Goal: Task Accomplishment & Management: Complete application form

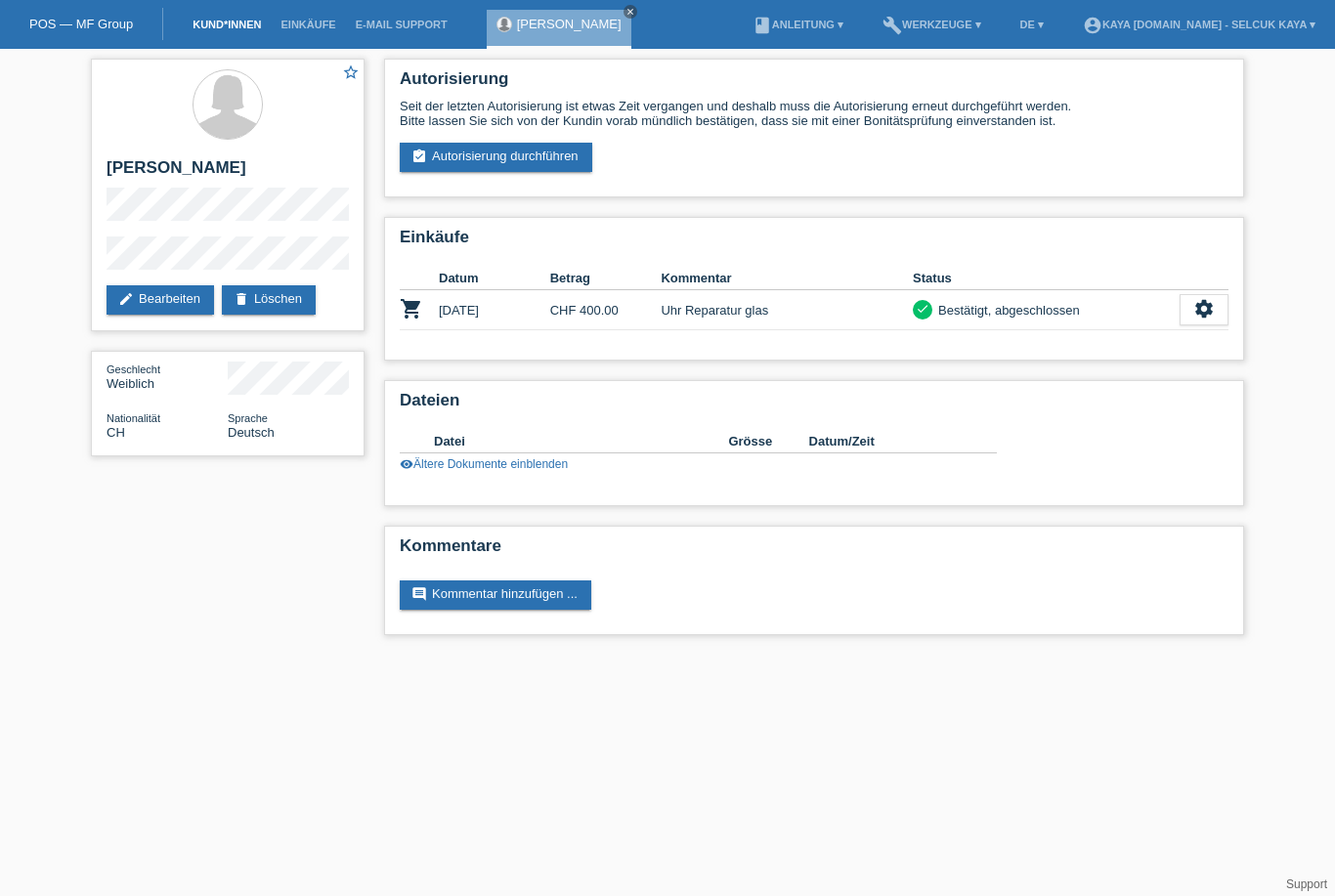
click at [223, 26] on link "Kund*innen" at bounding box center [226, 25] width 88 height 12
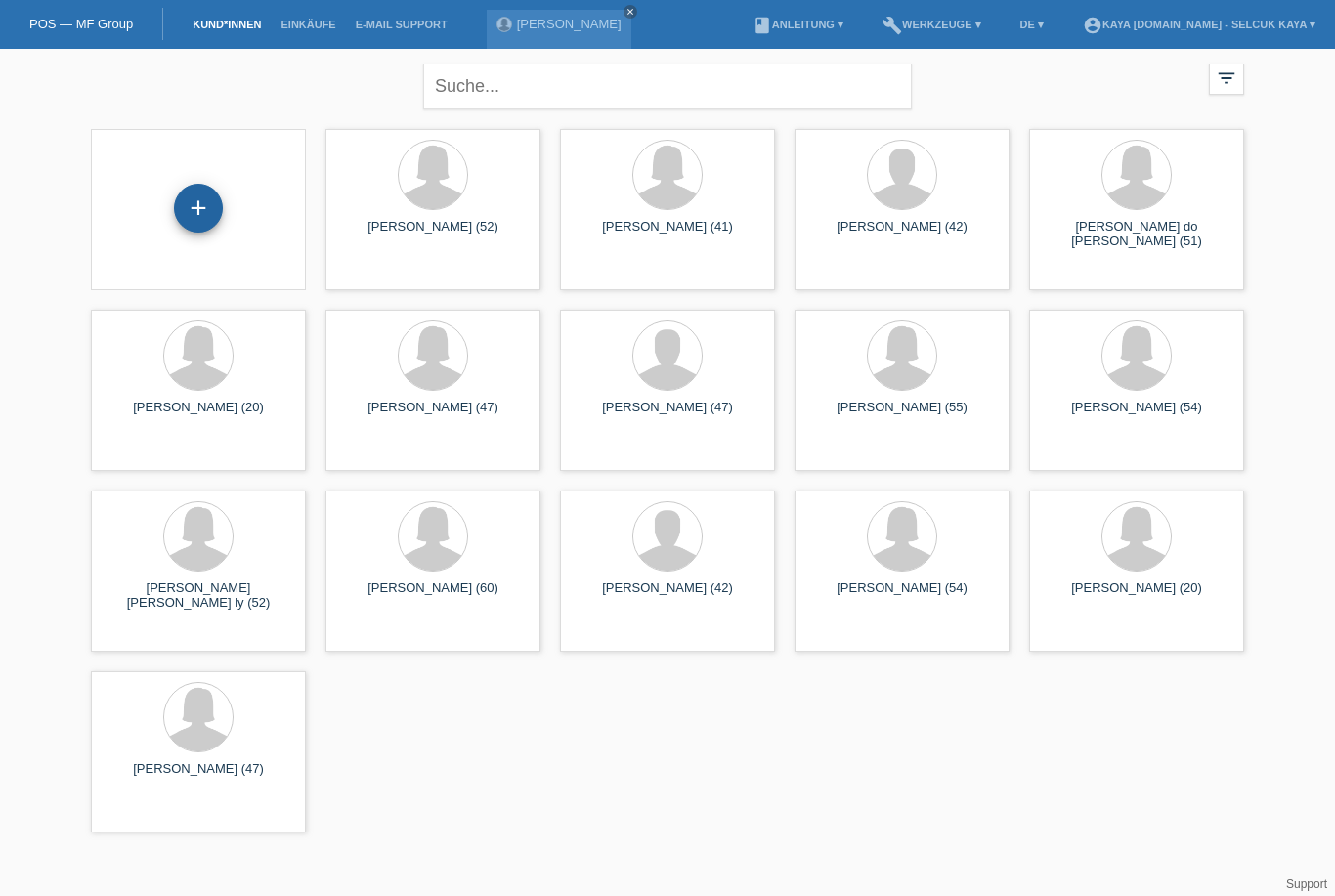
click at [206, 213] on div "+" at bounding box center [198, 208] width 47 height 34
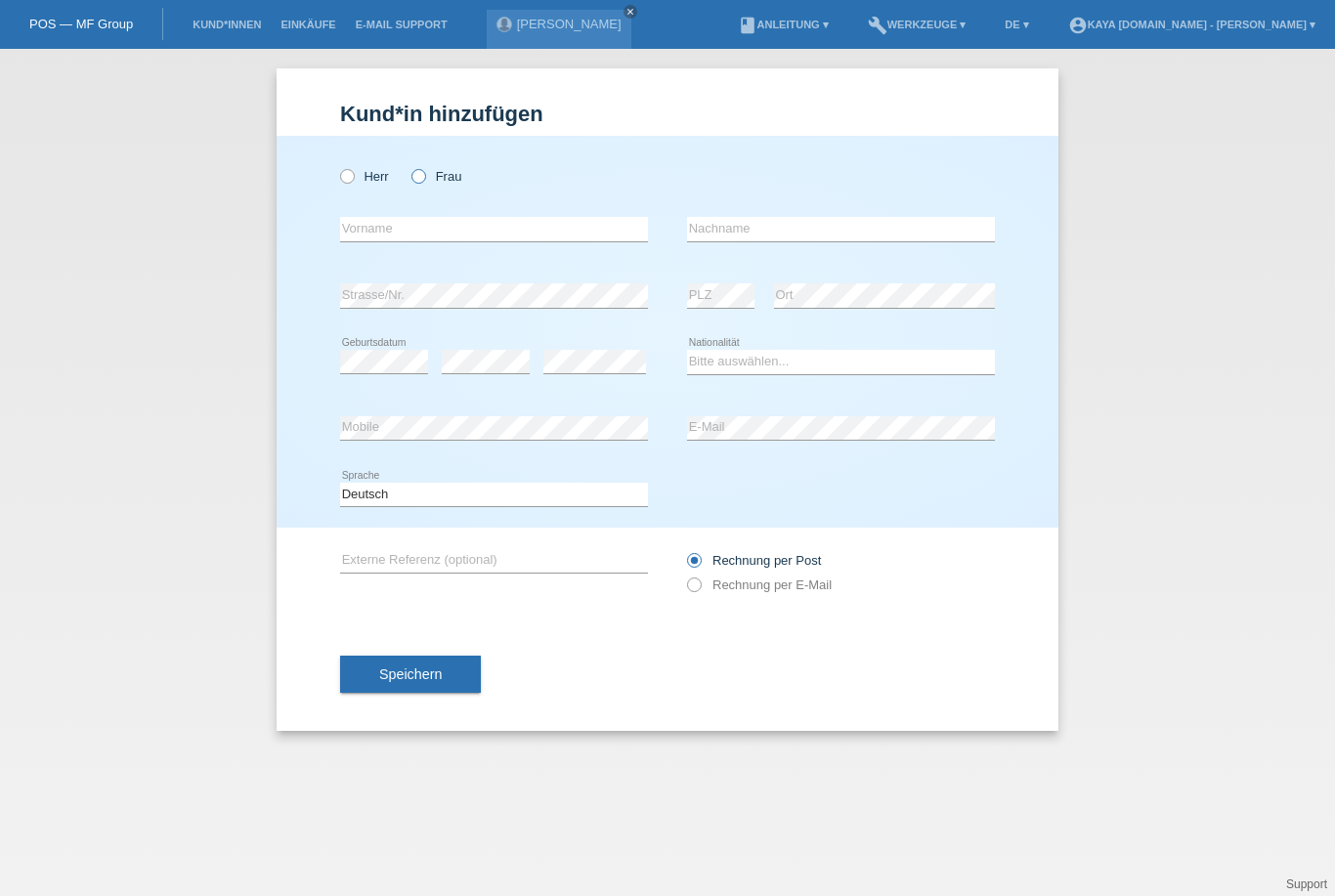
click at [419, 183] on label "Frau" at bounding box center [436, 175] width 50 height 15
click at [419, 181] on input "Frau" at bounding box center [417, 174] width 13 height 13
radio input "true"
click at [363, 232] on input "text" at bounding box center [494, 229] width 308 height 25
type input "Jolanda Catarina"
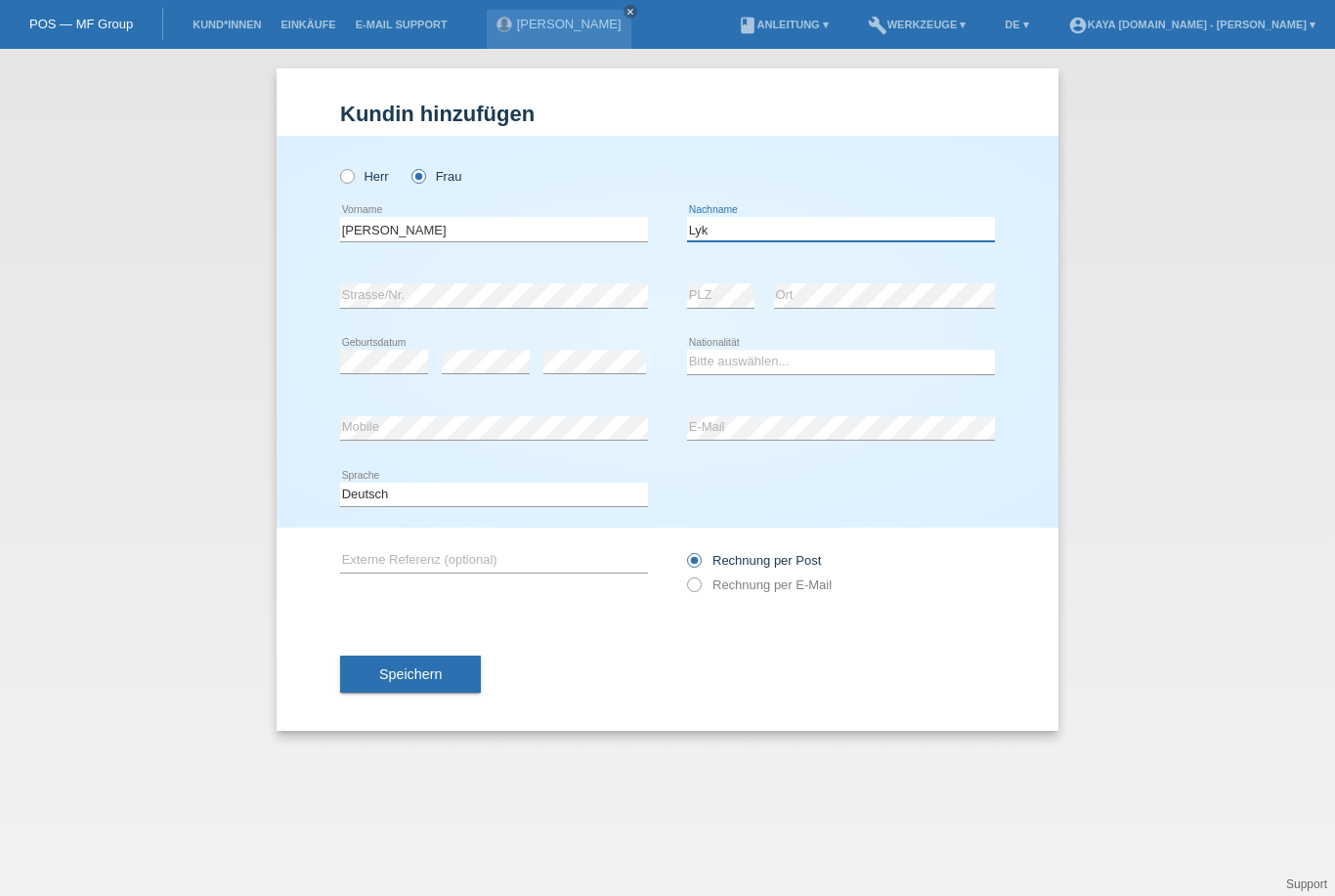
type input "Lyk"
click at [707, 359] on select "Bitte auswählen... Schweiz Deutschland Liechtenstein Österreich ------------ Af…" at bounding box center [841, 362] width 308 height 24
select select "CH"
click at [706, 589] on label "Rechnung per E-Mail" at bounding box center [759, 585] width 145 height 15
click at [699, 589] on input "Rechnung per E-Mail" at bounding box center [693, 589] width 13 height 25
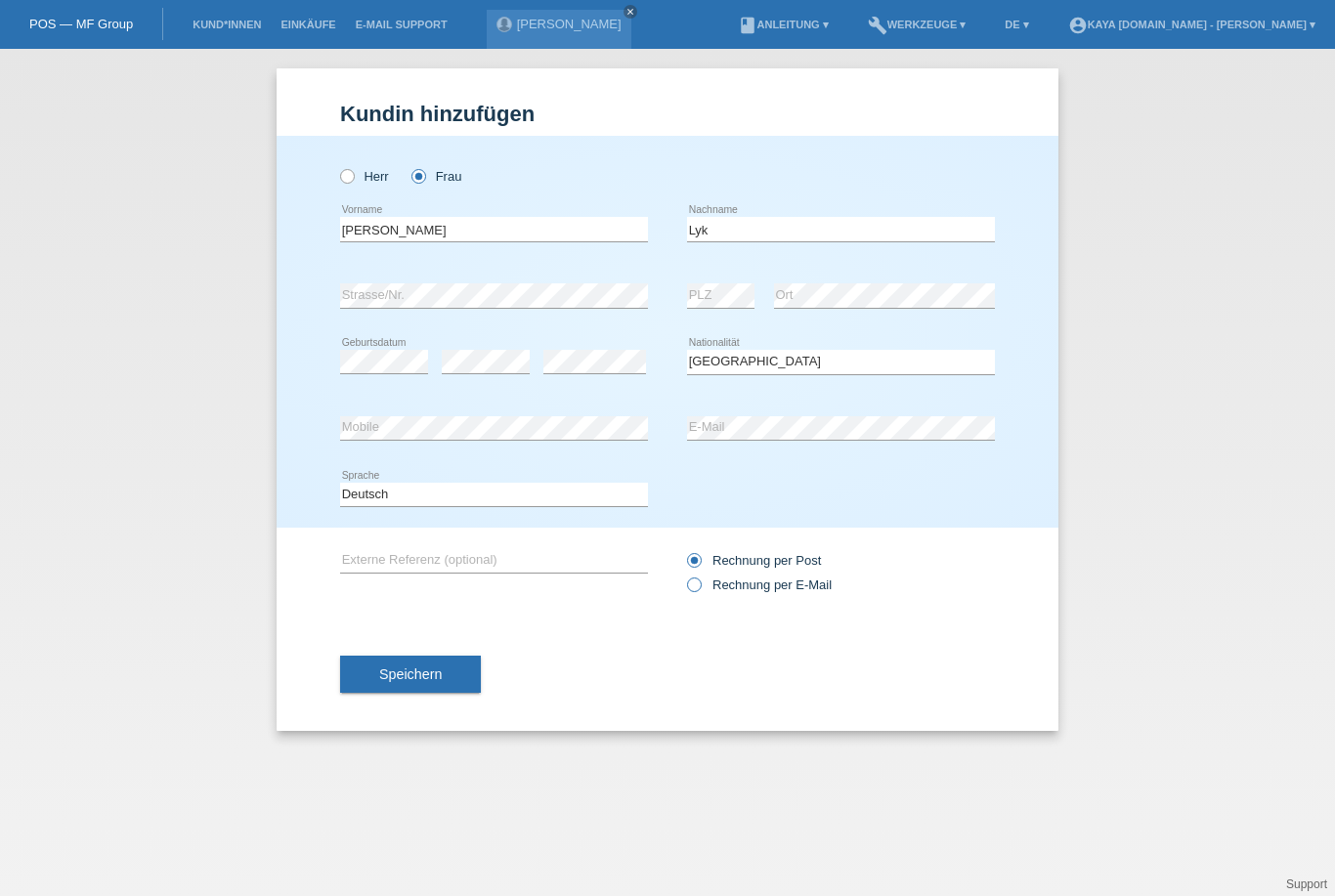
radio input "true"
click at [371, 685] on button "Speichern" at bounding box center [410, 674] width 141 height 37
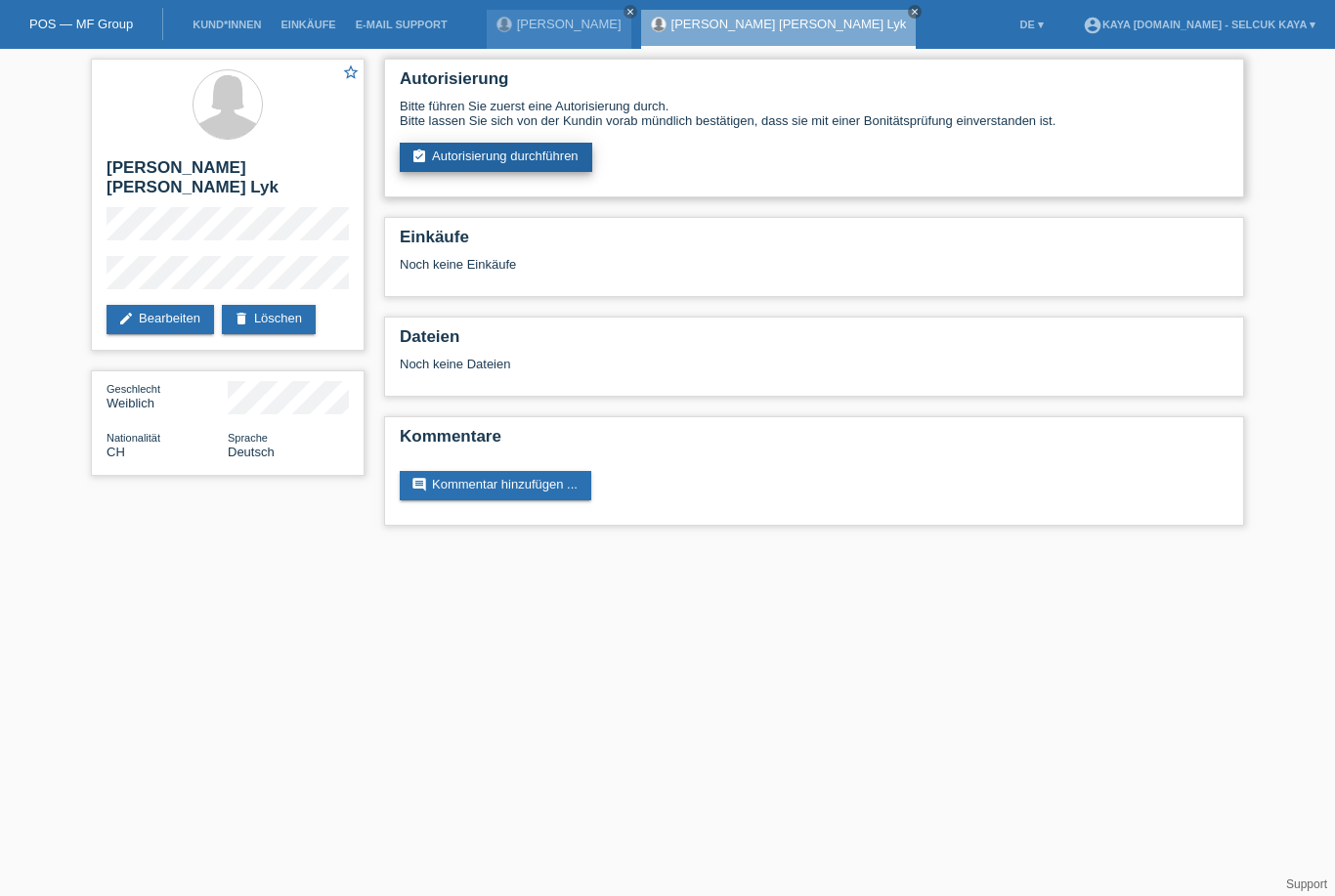
click at [455, 164] on link "assignment_turned_in Autorisierung durchführen" at bounding box center [495, 158] width 192 height 30
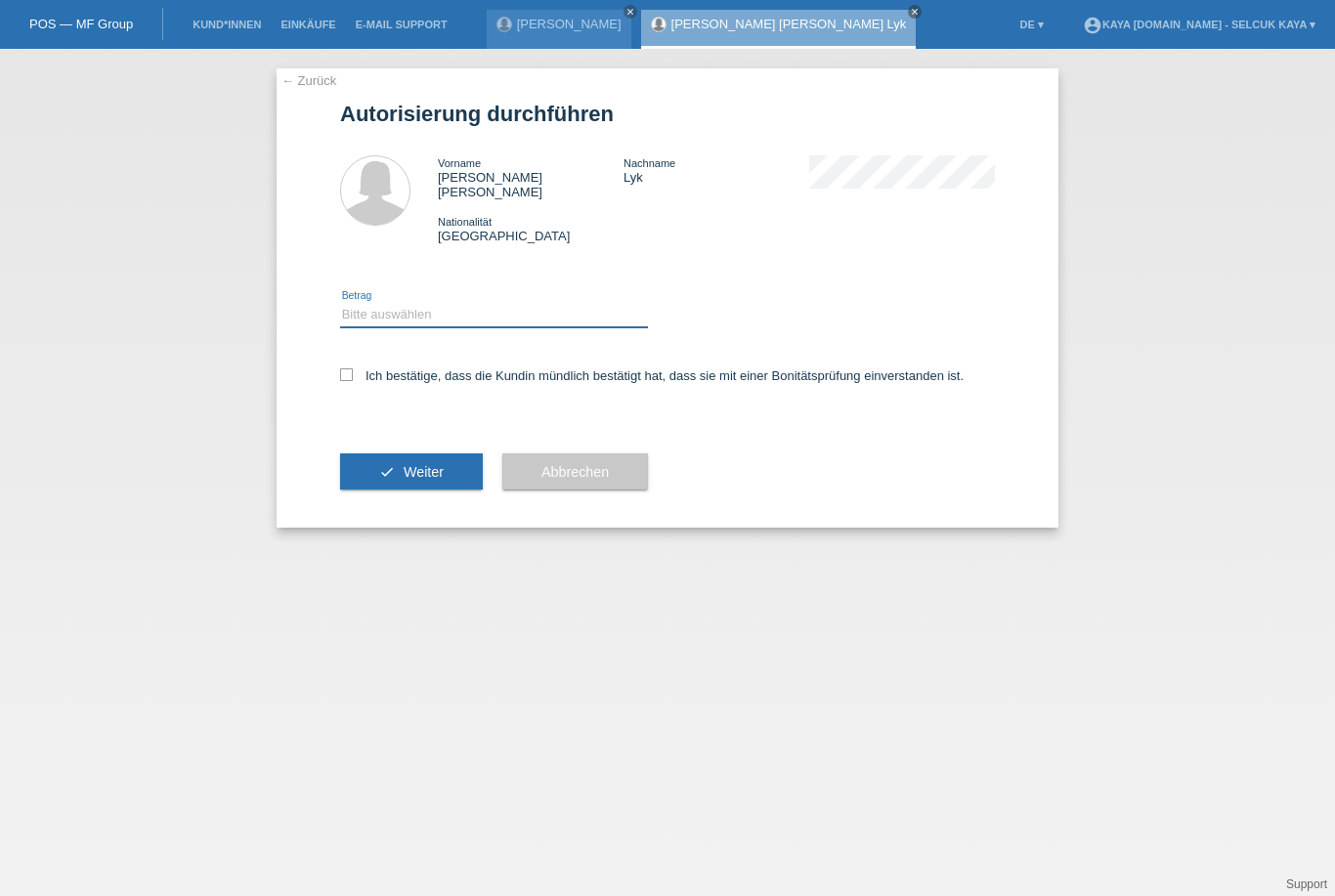
click at [346, 303] on select "Bitte auswählen CHF 1.00 - CHF 499.00 CHF 500.00 - CHF 1'999.00 CHF 2'000.00 - …" at bounding box center [494, 314] width 308 height 24
select select "3"
click at [351, 356] on div "Ich bestätige, dass die Kundin mündlich bestätigt hat, dass sie mit einer Bonit…" at bounding box center [668, 381] width 655 height 66
click at [342, 371] on icon at bounding box center [346, 375] width 13 height 13
click at [342, 371] on input "Ich bestätige, dass die Kundin mündlich bestätigt hat, dass sie mit einer Bonit…" at bounding box center [346, 375] width 13 height 13
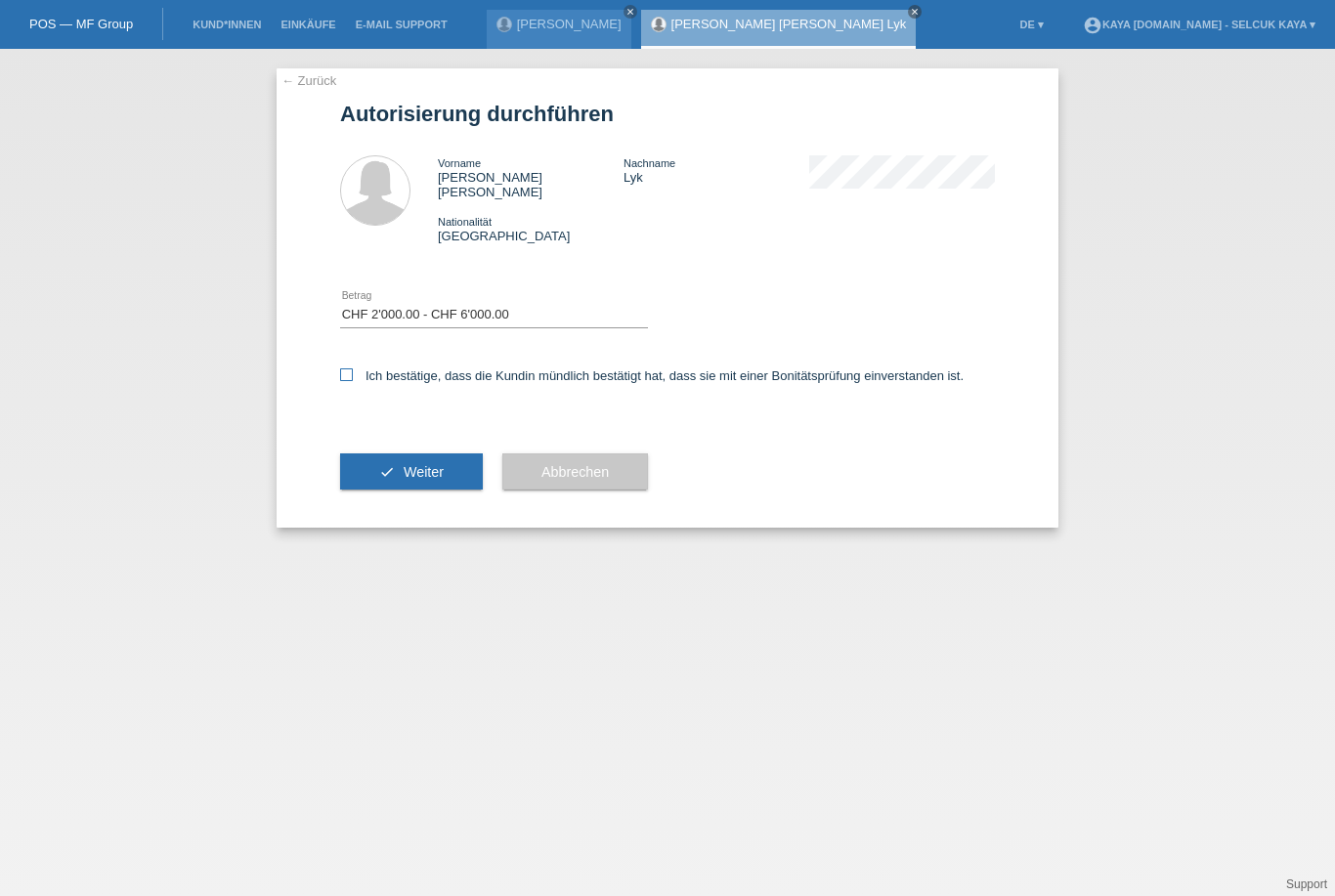
checkbox input "true"
click at [369, 469] on button "check Weiter" at bounding box center [411, 472] width 143 height 37
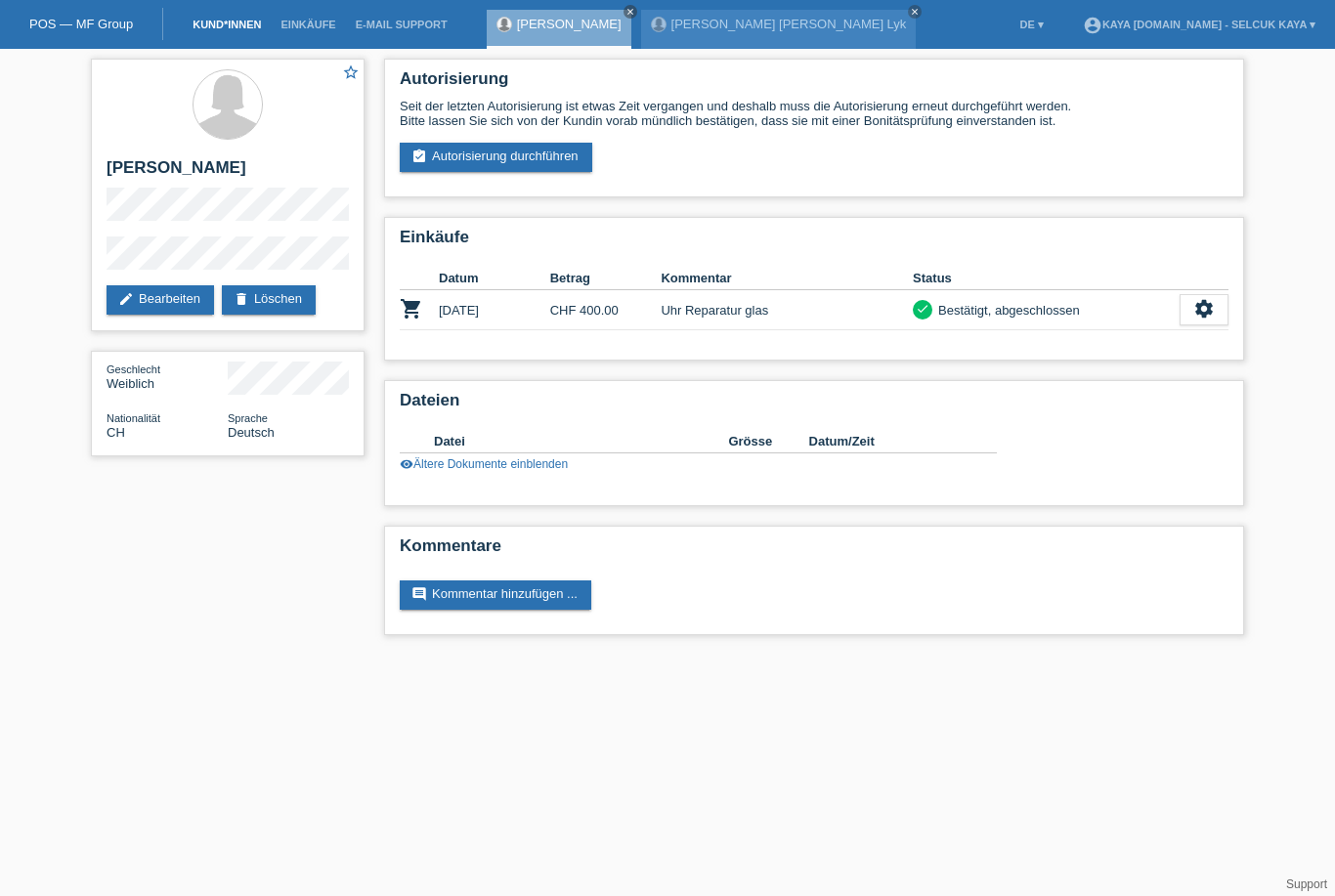
click at [217, 31] on link "Kund*innen" at bounding box center [226, 25] width 88 height 12
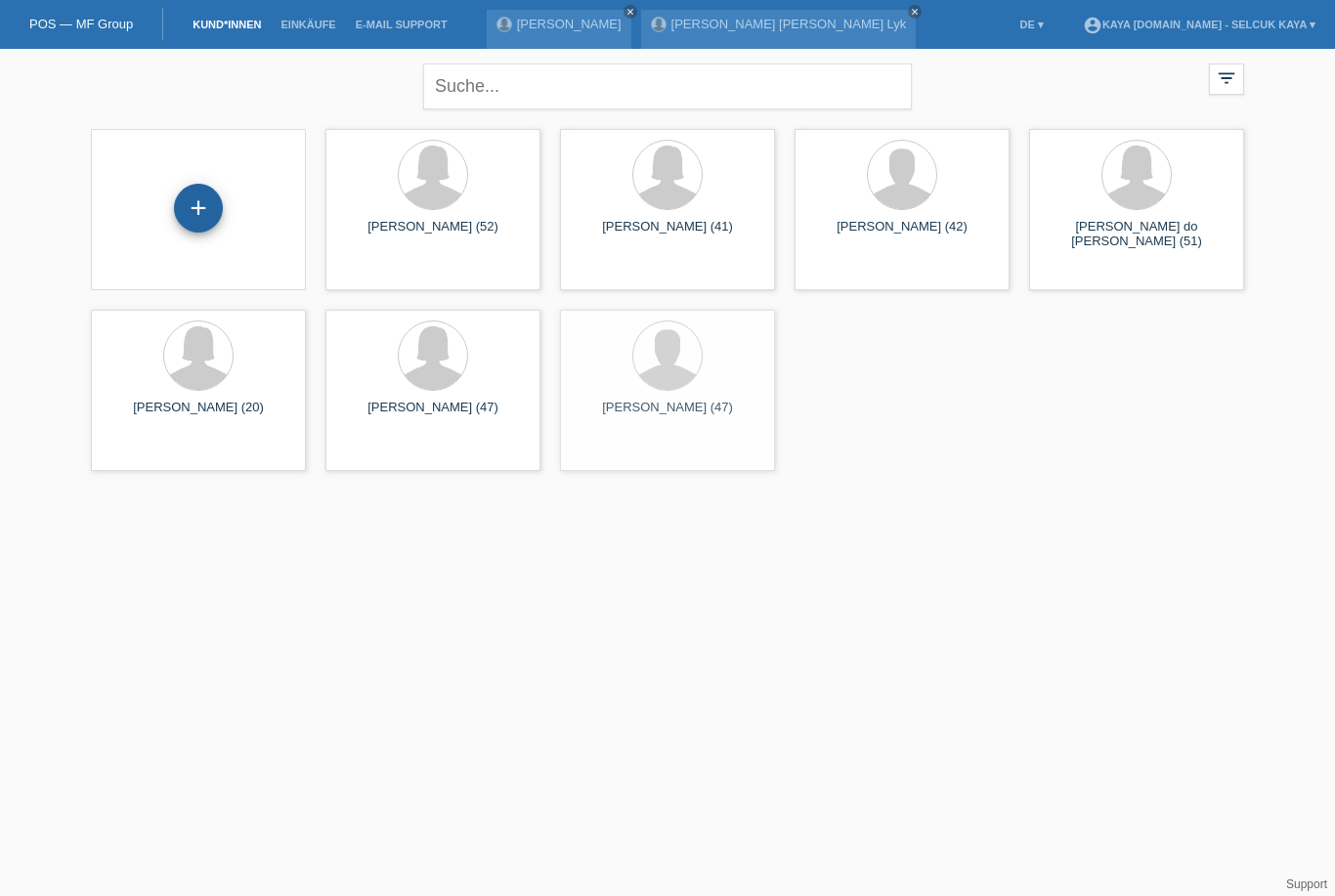
click at [189, 218] on div "+" at bounding box center [198, 208] width 47 height 34
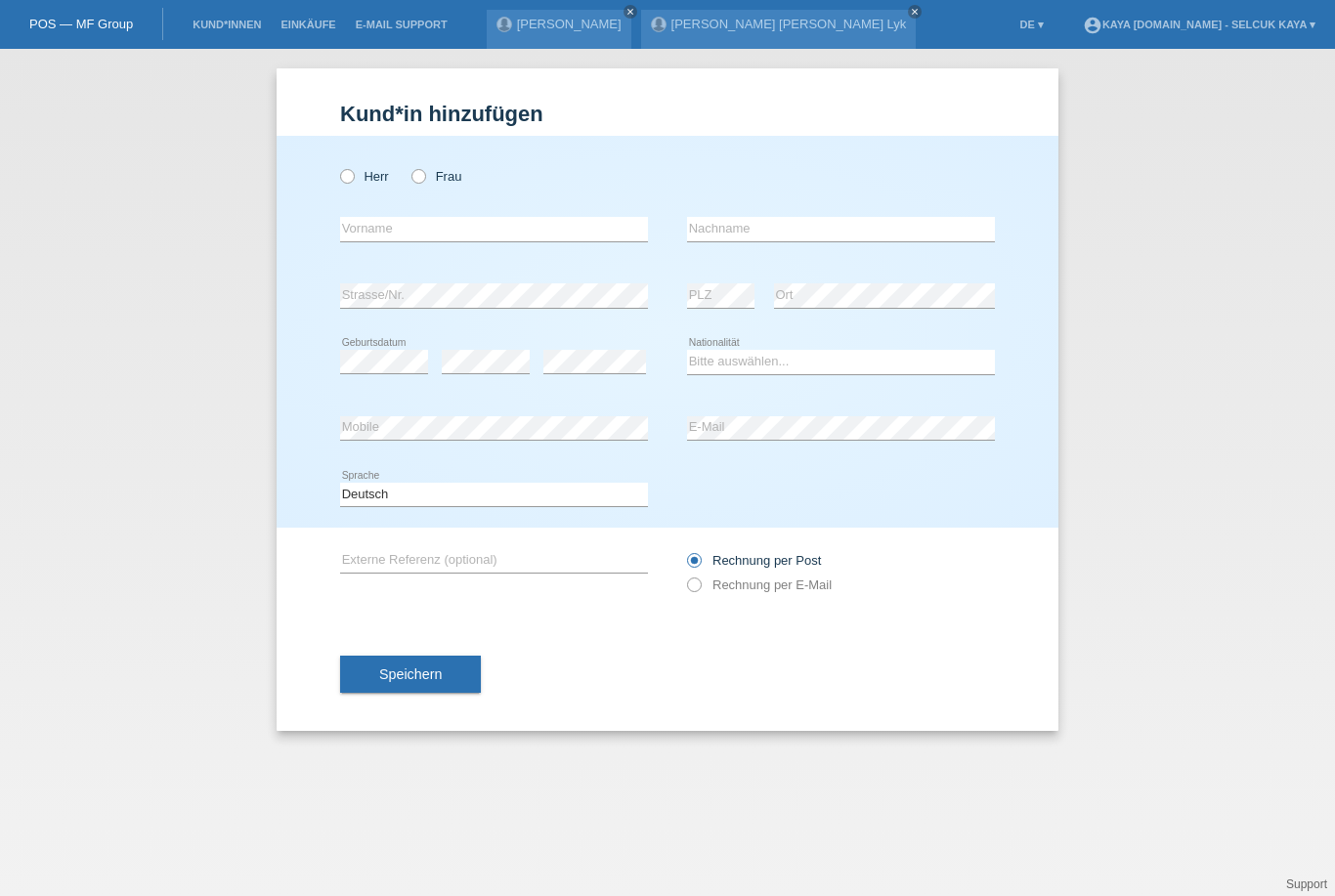
click at [327, 161] on div "[PERSON_NAME] Frau error Vorname error" at bounding box center [667, 331] width 782 height 391
click at [357, 183] on label "Herr" at bounding box center [365, 175] width 49 height 15
click at [353, 181] on input "Herr" at bounding box center [346, 174] width 13 height 13
radio input "true"
click at [385, 236] on input "text" at bounding box center [494, 229] width 308 height 25
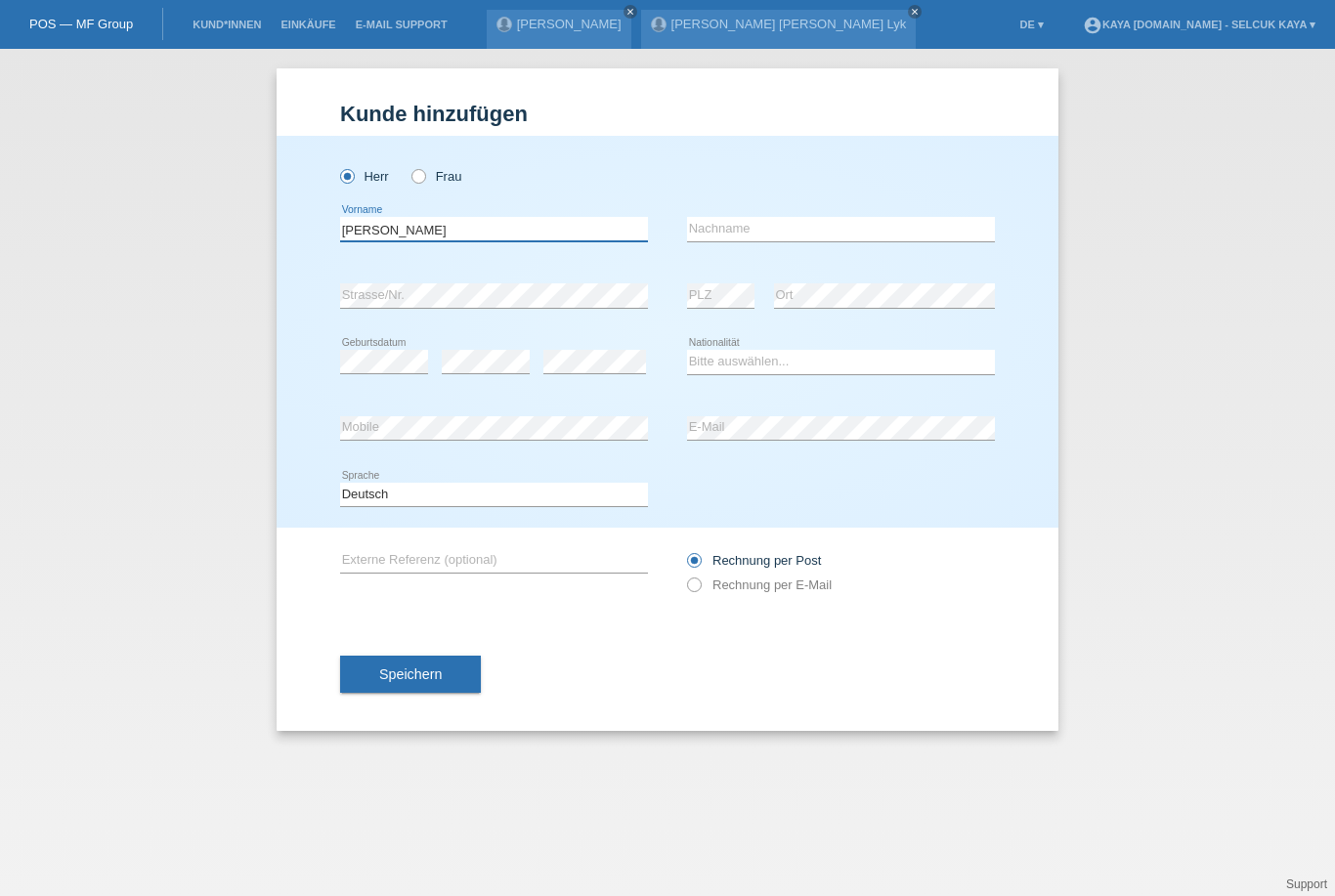
type input "[PERSON_NAME]"
click at [727, 352] on select "Bitte auswählen... Schweiz Deutschland Liechtenstein Österreich ------------ Af…" at bounding box center [841, 362] width 308 height 24
select select "HU"
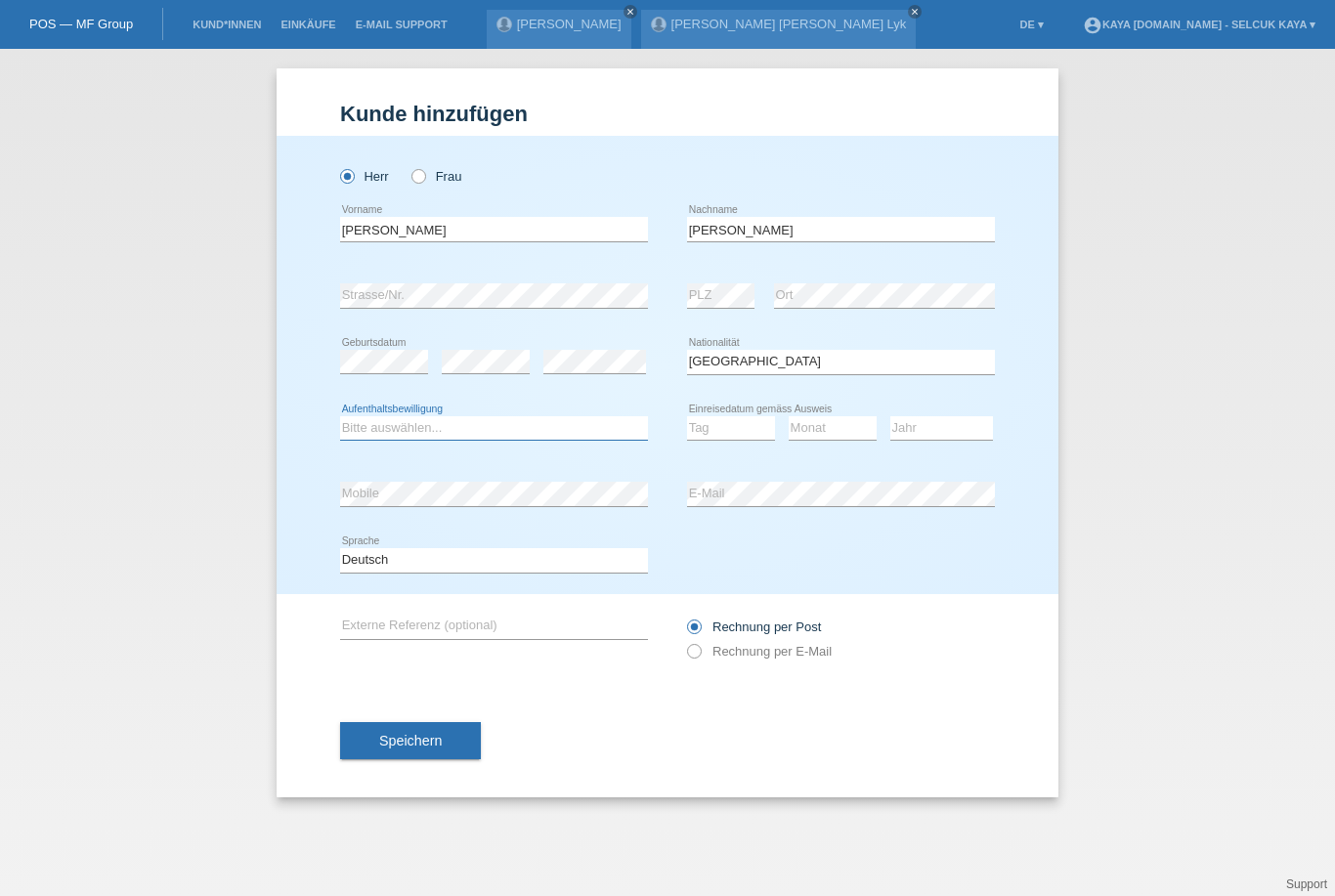
click at [450, 438] on select "Bitte auswählen... C B B - Flüchtlingsstatus Andere" at bounding box center [494, 428] width 308 height 24
click at [356, 434] on select "Bitte auswählen... C B B - Flüchtlingsstatus Andere" at bounding box center [494, 428] width 308 height 24
select select "B"
click at [722, 421] on select "Tag 01 02 03 04 05 06 07 08 09 10 11" at bounding box center [731, 428] width 88 height 24
select select "05"
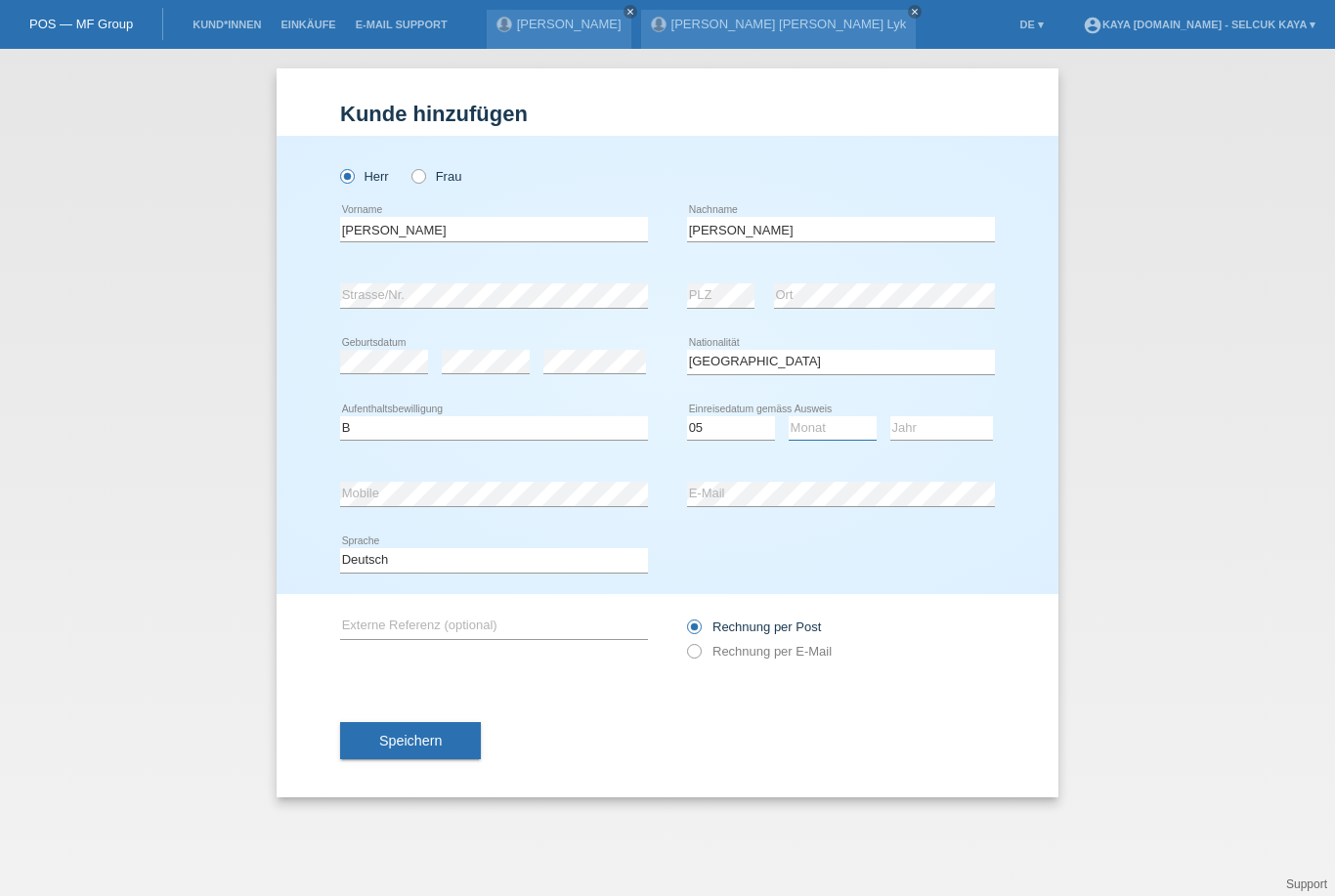
click at [813, 437] on select "Monat 01 02 03 04 05 06 07 08 09 10 11" at bounding box center [832, 428] width 88 height 24
select select "05"
click at [914, 433] on select "Jahr 2025 2024 2023 2022 2021 2020 2019 2018 2017 2016 2015 2014 2013 2012 2011…" at bounding box center [942, 428] width 103 height 24
select select "2004"
click at [713, 634] on label "Rechnung per Post" at bounding box center [754, 626] width 134 height 15
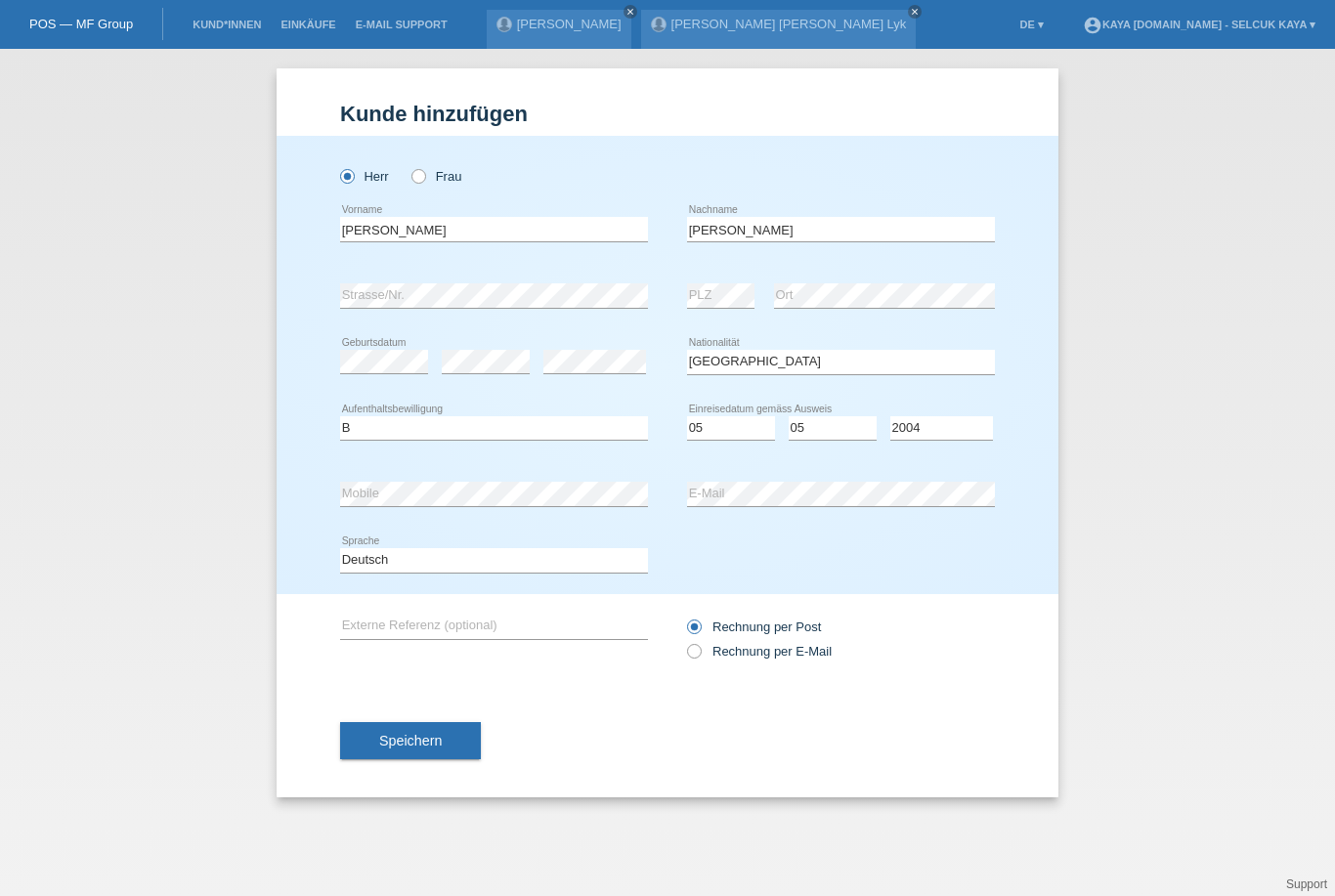
click at [699, 637] on input "Rechnung per Post" at bounding box center [693, 631] width 13 height 25
click at [684, 641] on icon at bounding box center [684, 641] width 0 height 0
click at [692, 658] on input "Rechnung per E-Mail" at bounding box center [693, 655] width 13 height 25
radio input "true"
click at [391, 748] on span "Speichern" at bounding box center [409, 740] width 62 height 16
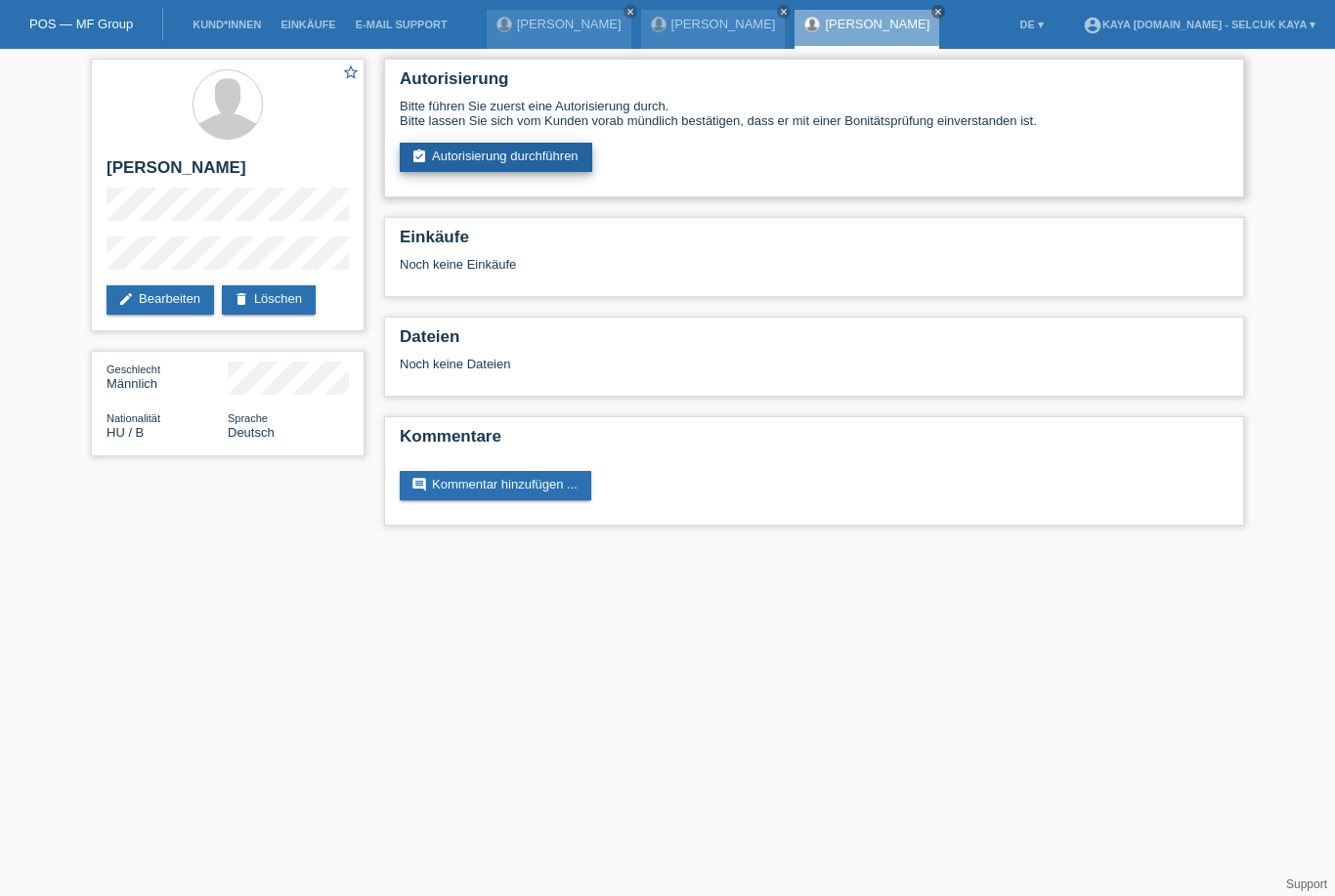
click at [445, 160] on link "assignment_turned_in Autorisierung durchführen" at bounding box center [495, 158] width 192 height 30
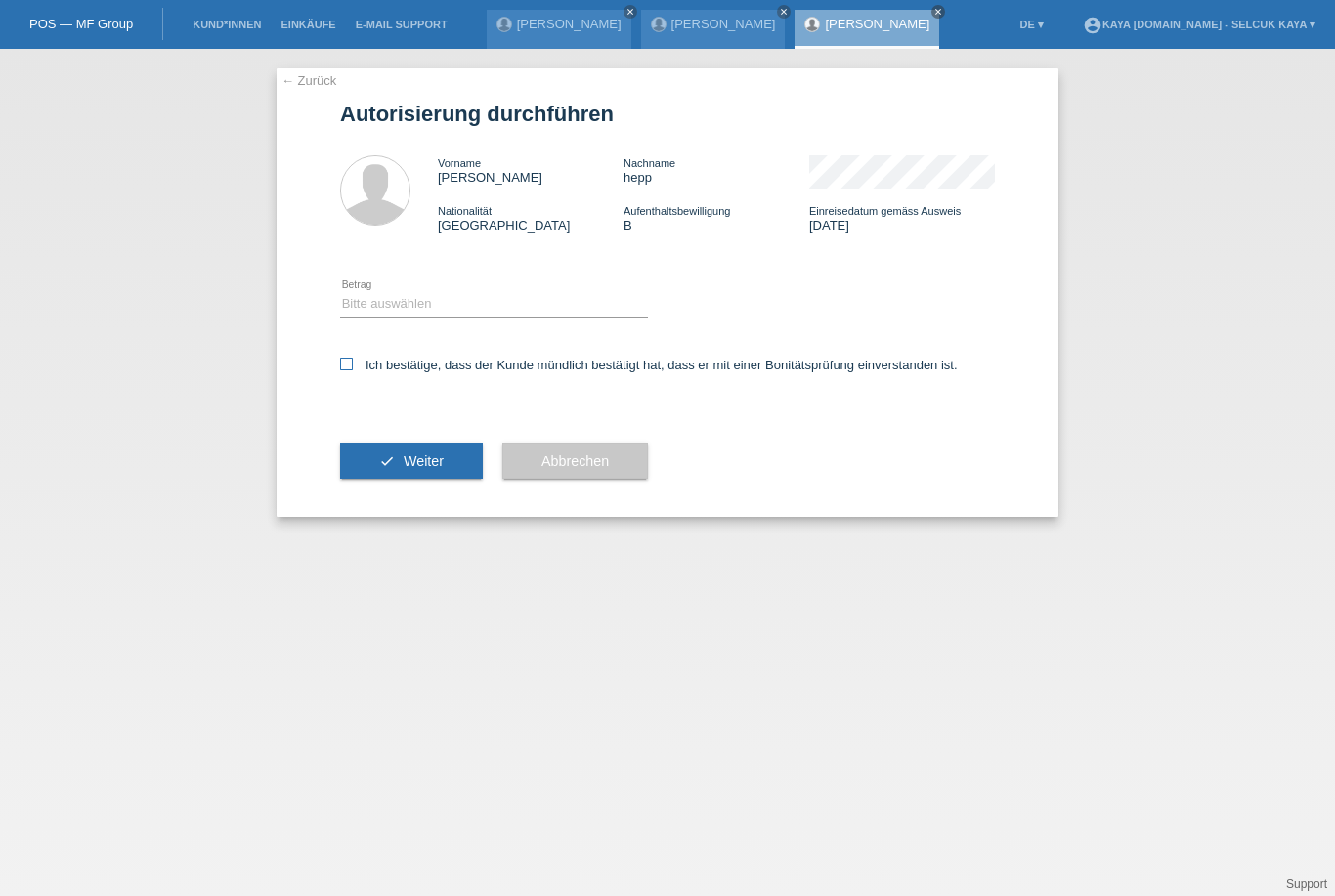
click at [349, 371] on input "Ich bestätige, dass der Kunde mündlich bestätigt hat, dass er mit einer Bonität…" at bounding box center [346, 364] width 13 height 13
checkbox input "true"
click at [353, 315] on select "Bitte auswählen CHF 1.00 - CHF 499.00 CHF 500.00 - CHF 1'999.00 CHF 2'000.00 - …" at bounding box center [494, 304] width 308 height 24
select select "3"
click at [381, 469] on icon "check" at bounding box center [386, 461] width 16 height 16
